Goal: Transaction & Acquisition: Book appointment/travel/reservation

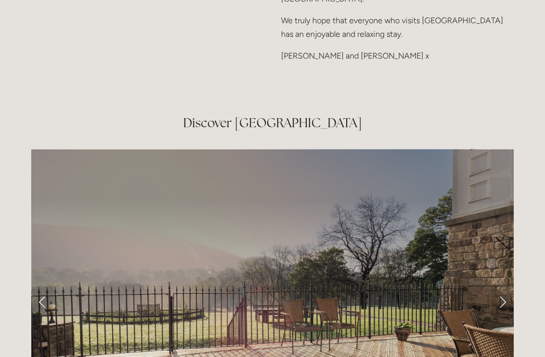
scroll to position [1527, 0]
click at [499, 286] on link "Next Slide" at bounding box center [503, 301] width 22 height 30
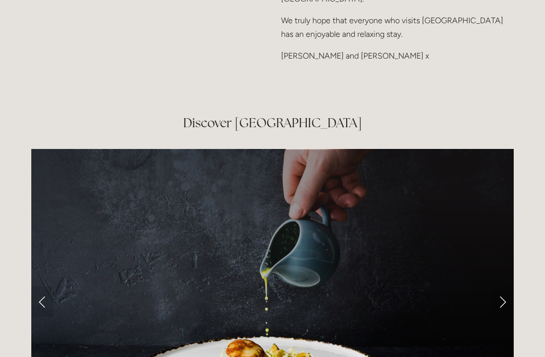
click at [499, 286] on link "Next Slide" at bounding box center [503, 301] width 22 height 30
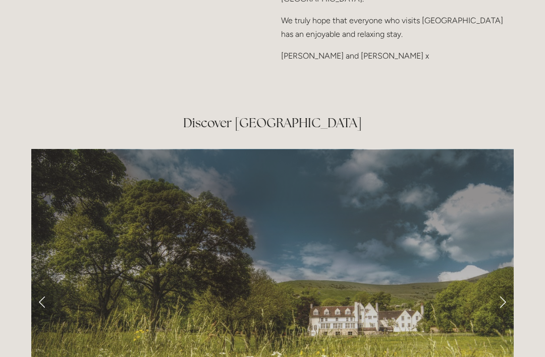
click at [502, 286] on link "Next Slide" at bounding box center [503, 301] width 22 height 30
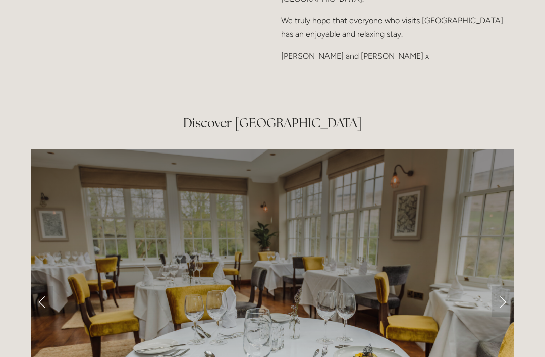
click at [502, 286] on link "Next Slide" at bounding box center [503, 301] width 22 height 30
click at [501, 286] on link "Next Slide" at bounding box center [503, 301] width 22 height 30
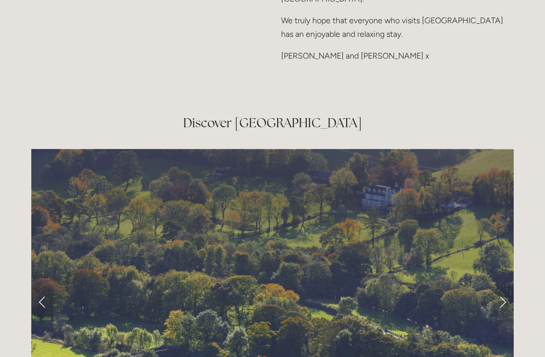
click at [501, 286] on link "Next Slide" at bounding box center [503, 301] width 22 height 30
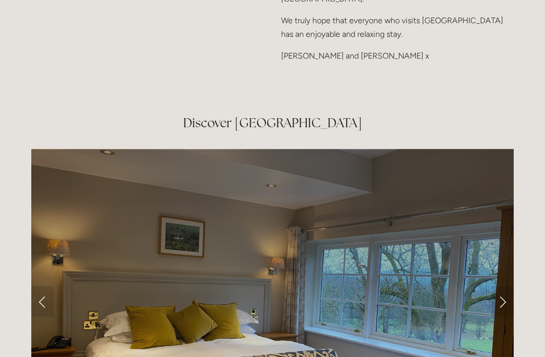
click at [501, 286] on link "Next Slide" at bounding box center [503, 301] width 22 height 30
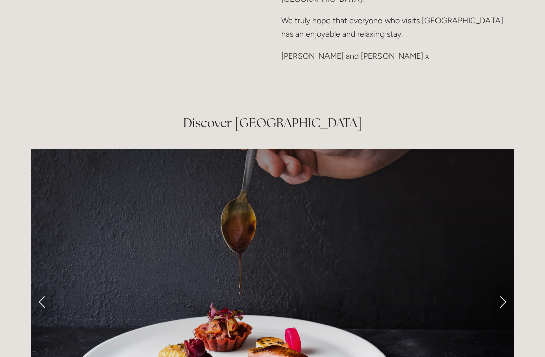
click at [502, 286] on link "Next Slide" at bounding box center [503, 301] width 22 height 30
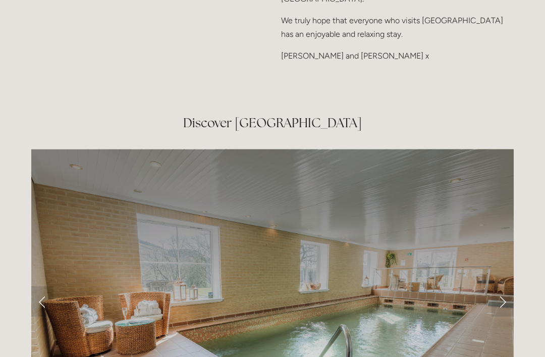
click at [501, 286] on link "Next Slide" at bounding box center [503, 301] width 22 height 30
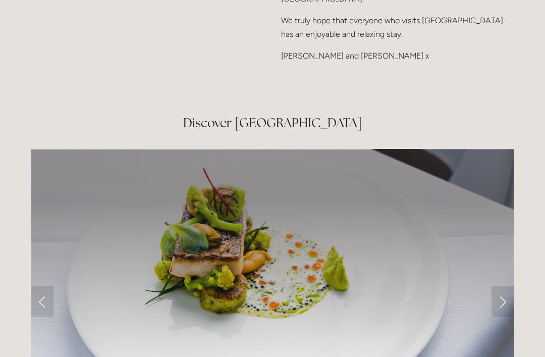
click at [504, 286] on link "Next Slide" at bounding box center [503, 301] width 22 height 30
click at [502, 286] on link "Next Slide" at bounding box center [503, 301] width 22 height 30
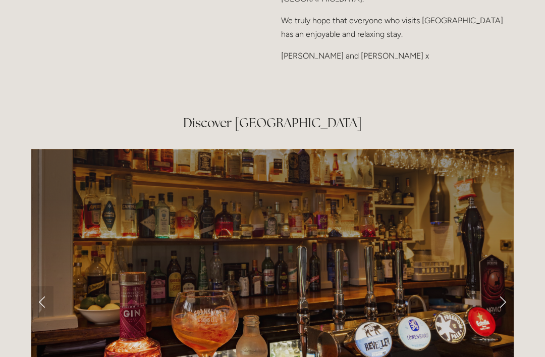
click at [506, 286] on link "Next Slide" at bounding box center [503, 301] width 22 height 30
click at [501, 286] on link "Next Slide" at bounding box center [503, 301] width 22 height 30
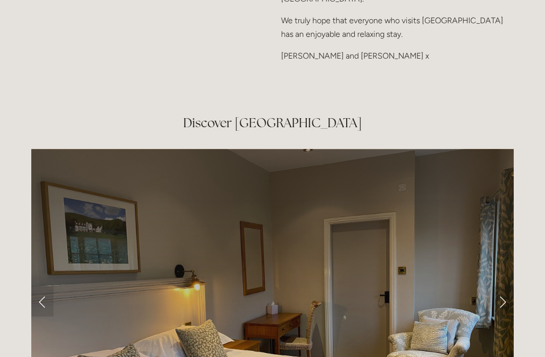
click at [501, 286] on link "Next Slide" at bounding box center [503, 301] width 22 height 30
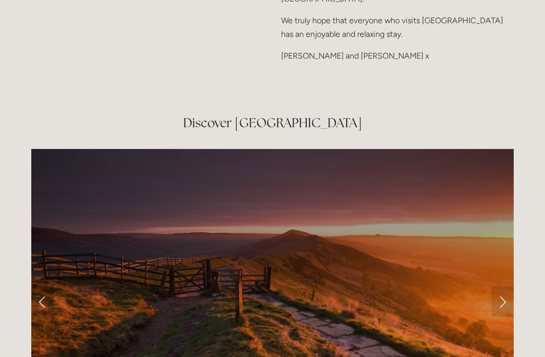
click at [499, 286] on link "Next Slide" at bounding box center [503, 301] width 22 height 30
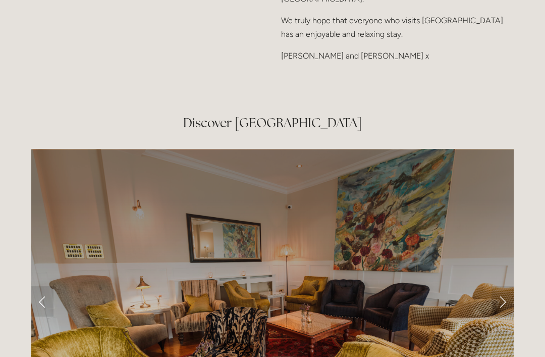
click at [504, 286] on link "Next Slide" at bounding box center [503, 301] width 22 height 30
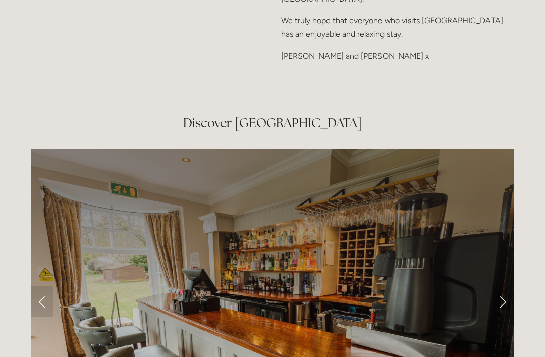
click at [503, 286] on link "Next Slide" at bounding box center [503, 301] width 22 height 30
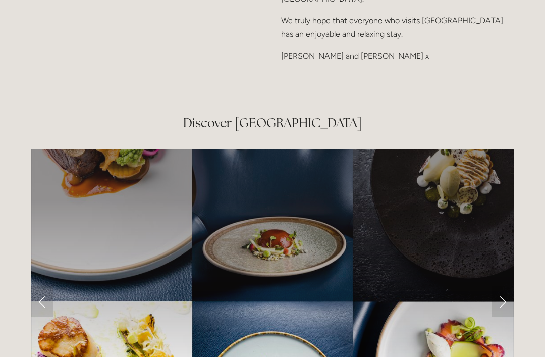
click at [504, 286] on link "Next Slide" at bounding box center [503, 301] width 22 height 30
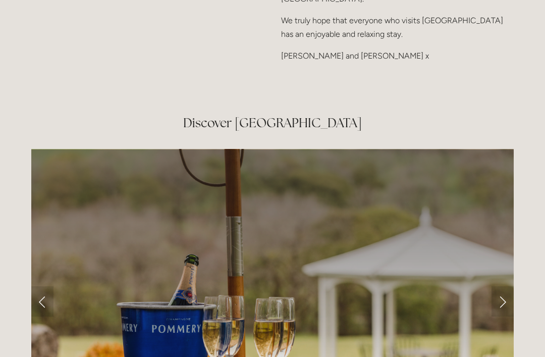
click at [503, 286] on link "Next Slide" at bounding box center [503, 301] width 22 height 30
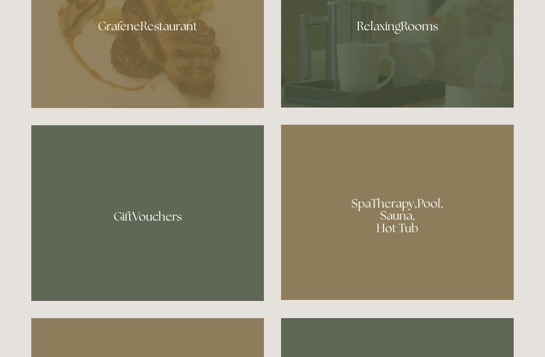
scroll to position [671, 0]
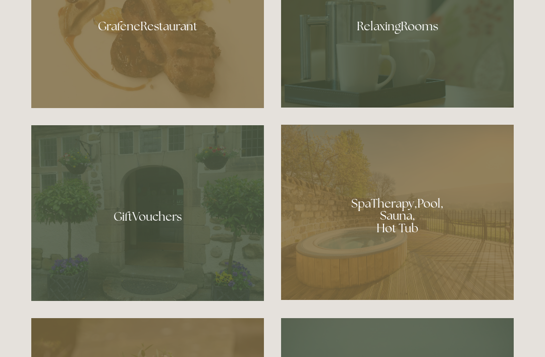
click at [455, 254] on div at bounding box center [397, 212] width 233 height 175
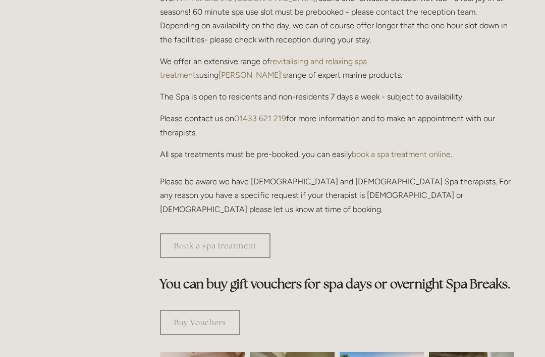
scroll to position [374, 0]
click at [176, 233] on link "Book a spa treatment" at bounding box center [215, 245] width 111 height 25
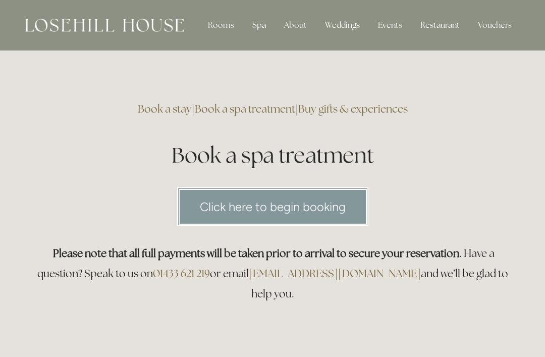
click at [217, 30] on div "Rooms" at bounding box center [221, 25] width 42 height 20
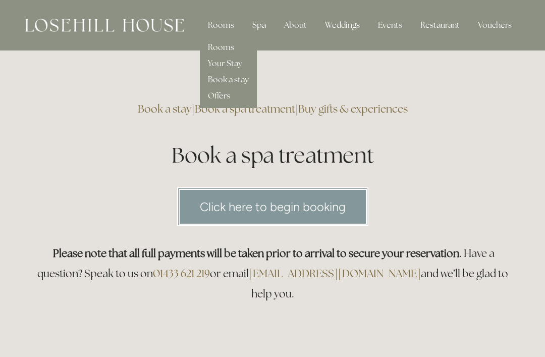
click at [221, 51] on link "Rooms" at bounding box center [221, 47] width 26 height 11
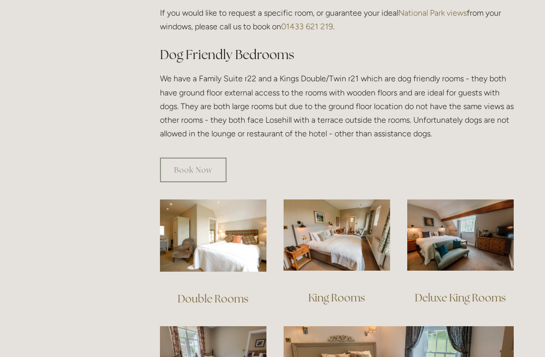
scroll to position [541, 0]
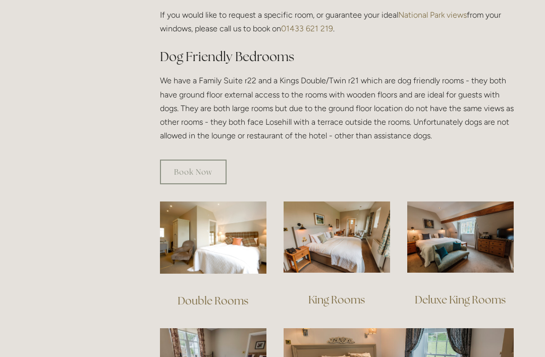
click at [208, 243] on img at bounding box center [213, 237] width 106 height 72
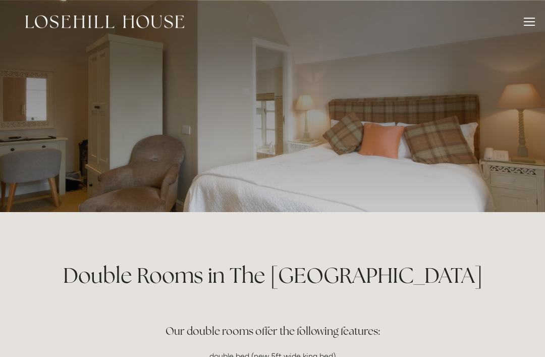
click at [25, 155] on div at bounding box center [272, 106] width 545 height 212
click at [525, 26] on div at bounding box center [529, 23] width 11 height 11
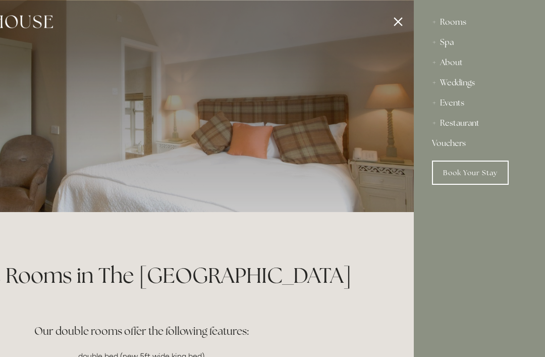
click at [460, 174] on link "Book Your Stay" at bounding box center [470, 172] width 77 height 24
click at [452, 172] on link "Book Your Stay" at bounding box center [470, 172] width 77 height 24
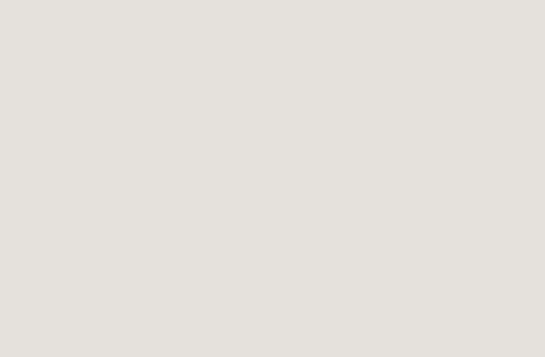
scroll to position [1109, 0]
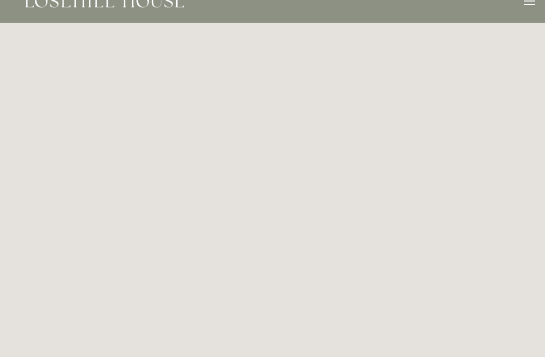
scroll to position [20, 0]
